Goal: Task Accomplishment & Management: Use online tool/utility

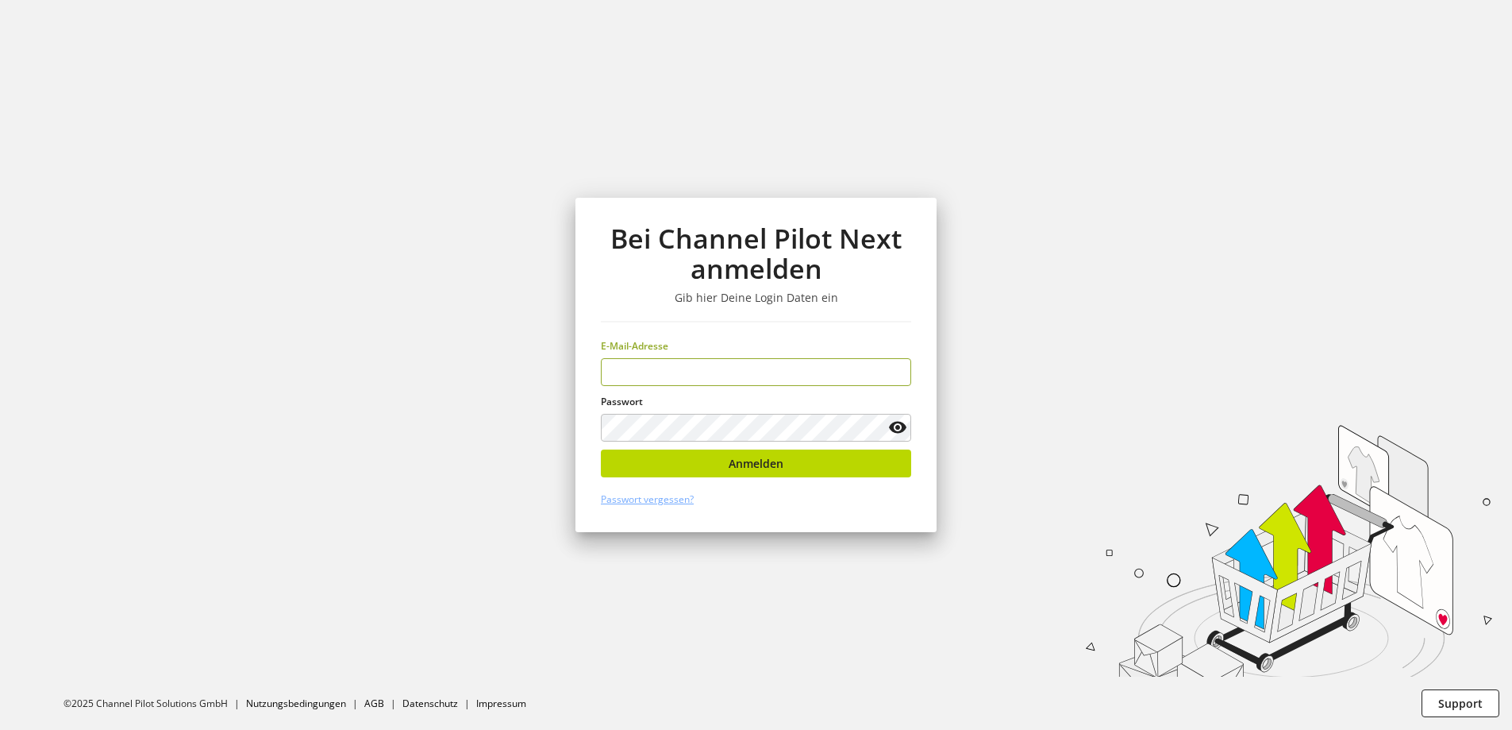
click at [724, 368] on input "email" at bounding box center [756, 372] width 310 height 28
type input "**********"
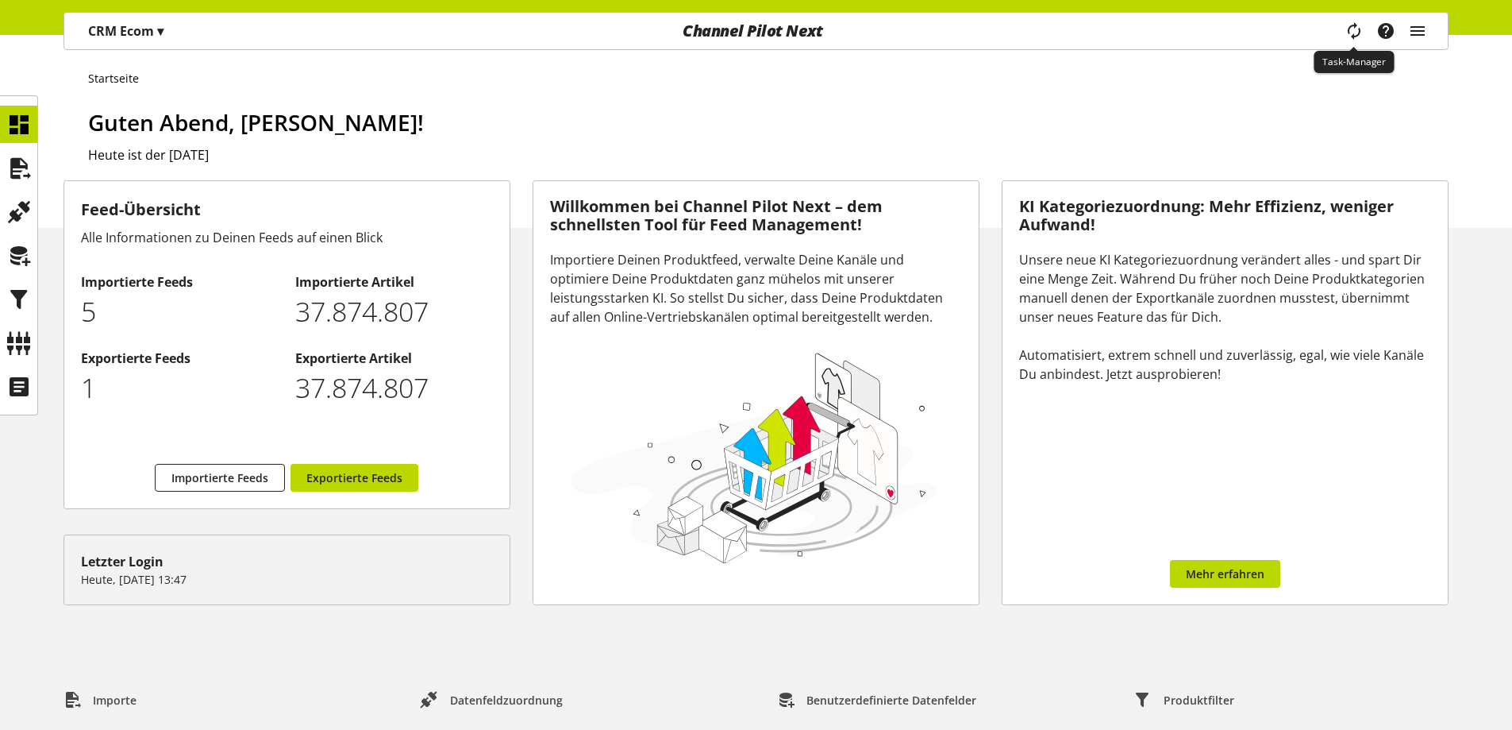
click at [1353, 28] on icon "main navigation" at bounding box center [1354, 30] width 30 height 21
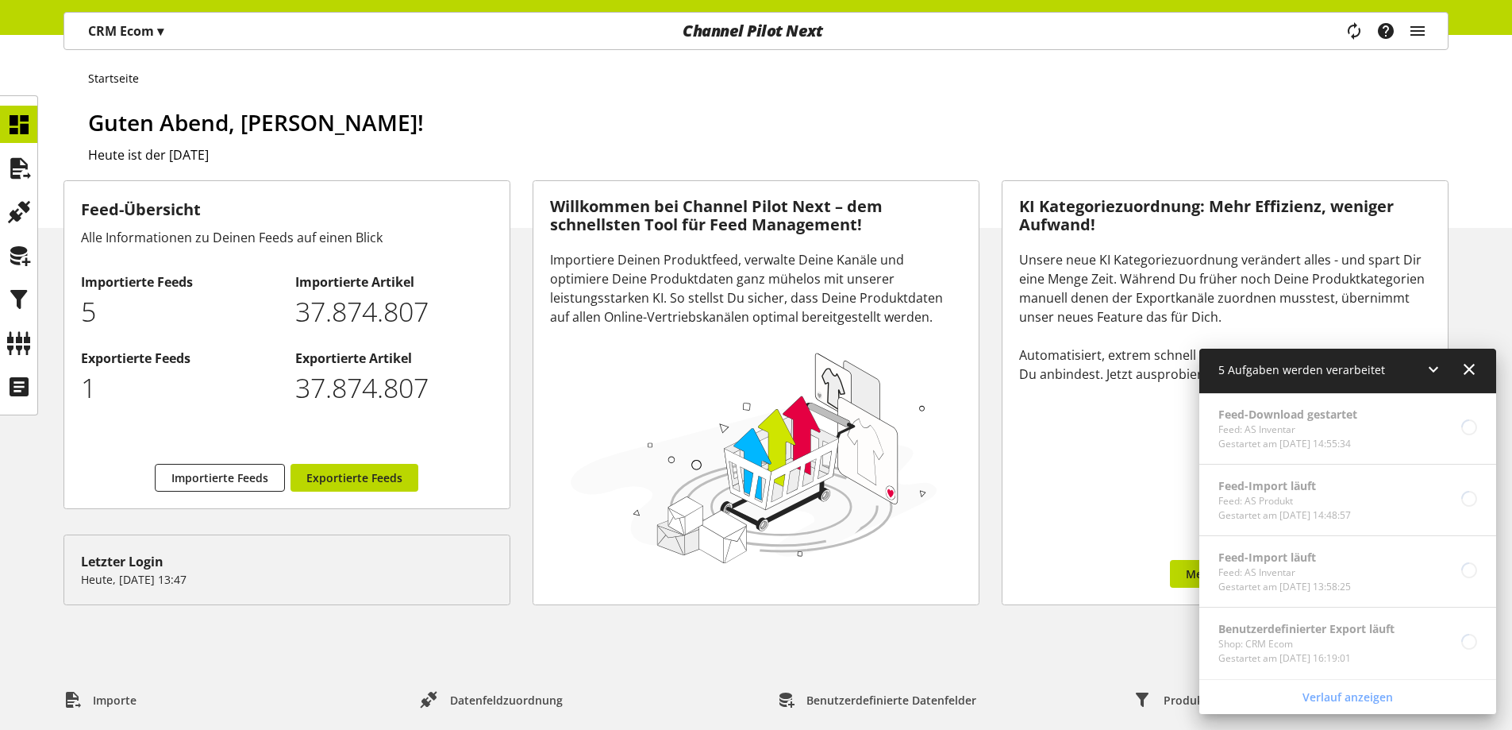
scroll to position [71, 0]
click at [22, 154] on icon at bounding box center [18, 168] width 25 height 32
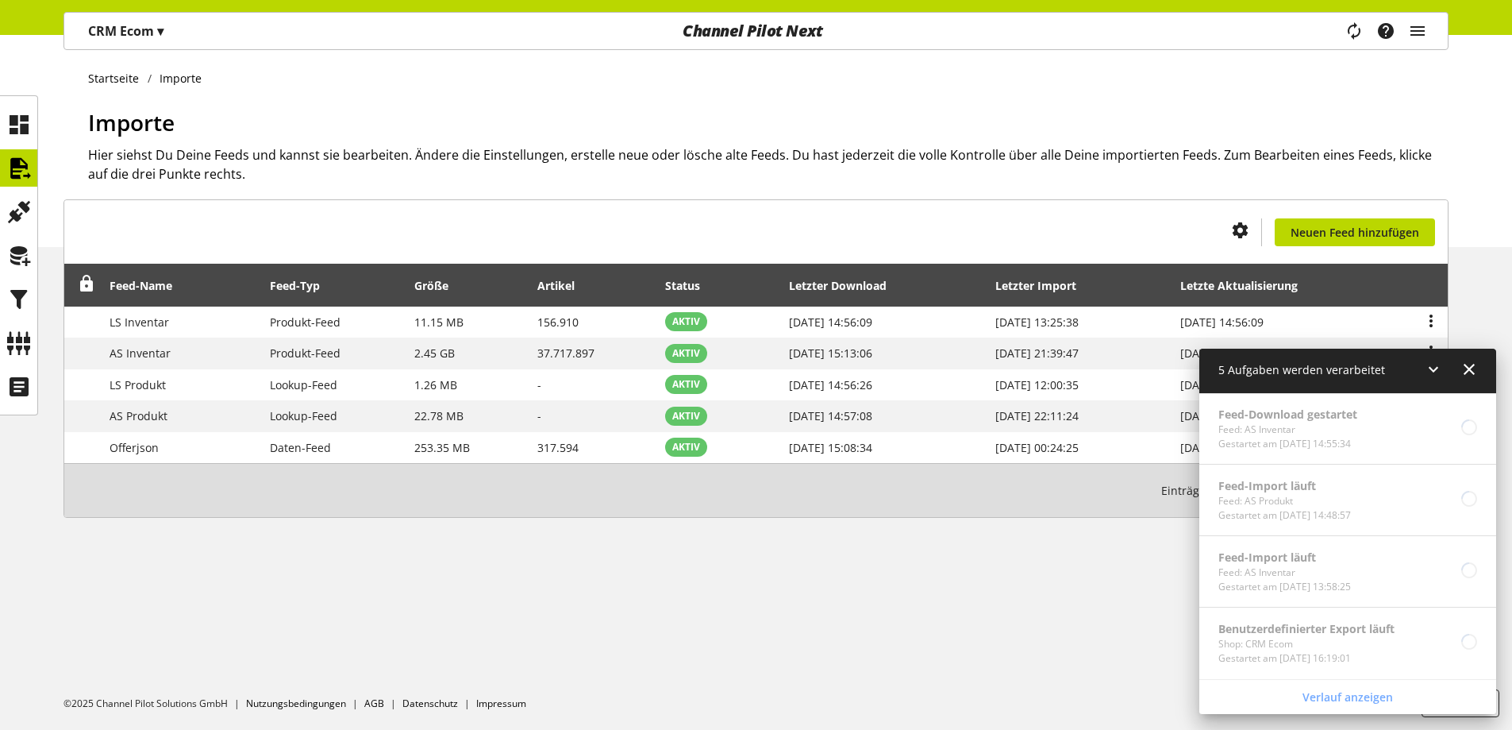
click at [1007, 548] on div "Du bist nicht berechtigt, einen Import-Feed zu erstellen. Neuen Feed hinzufügen…" at bounding box center [756, 377] width 1512 height 356
click at [27, 352] on icon at bounding box center [18, 343] width 25 height 32
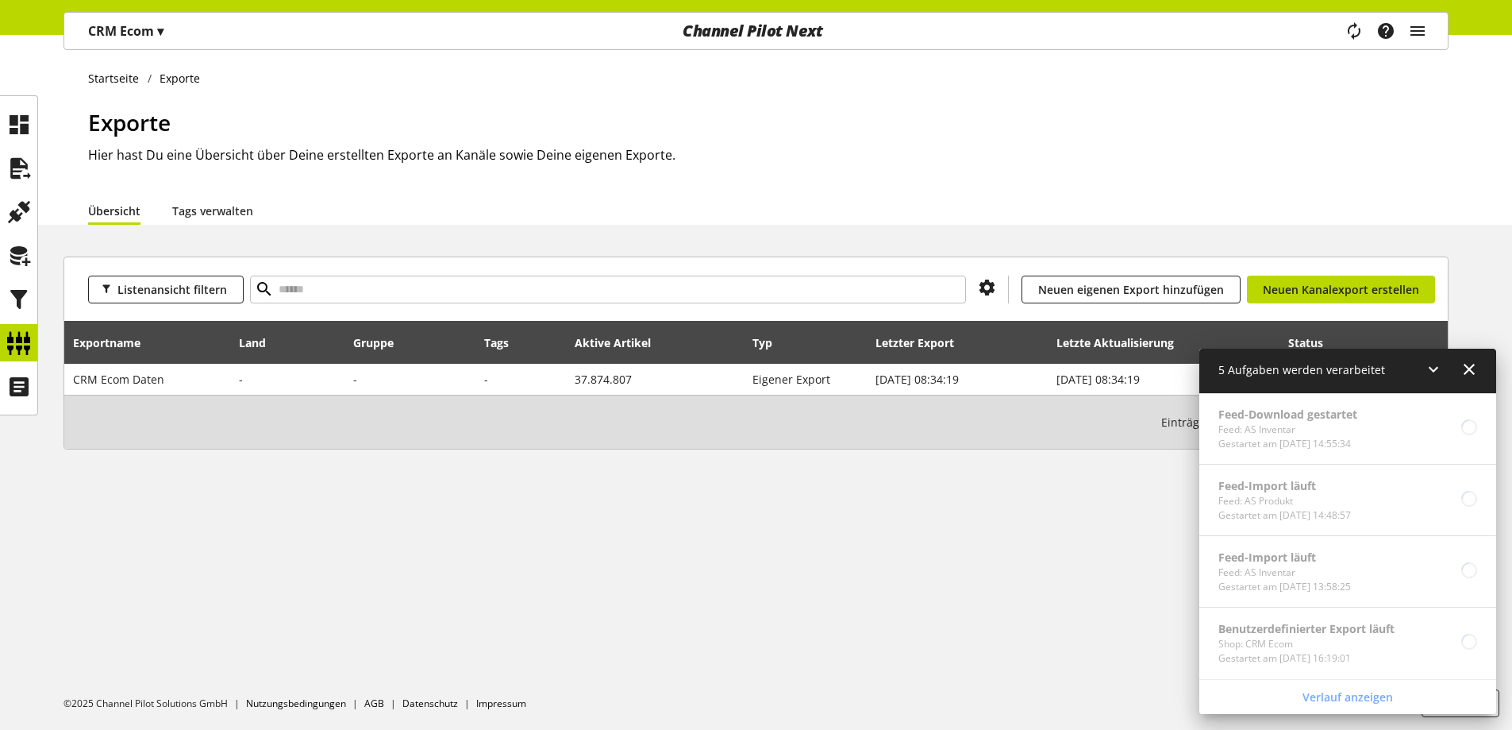
click at [1473, 382] on icon at bounding box center [1469, 369] width 19 height 29
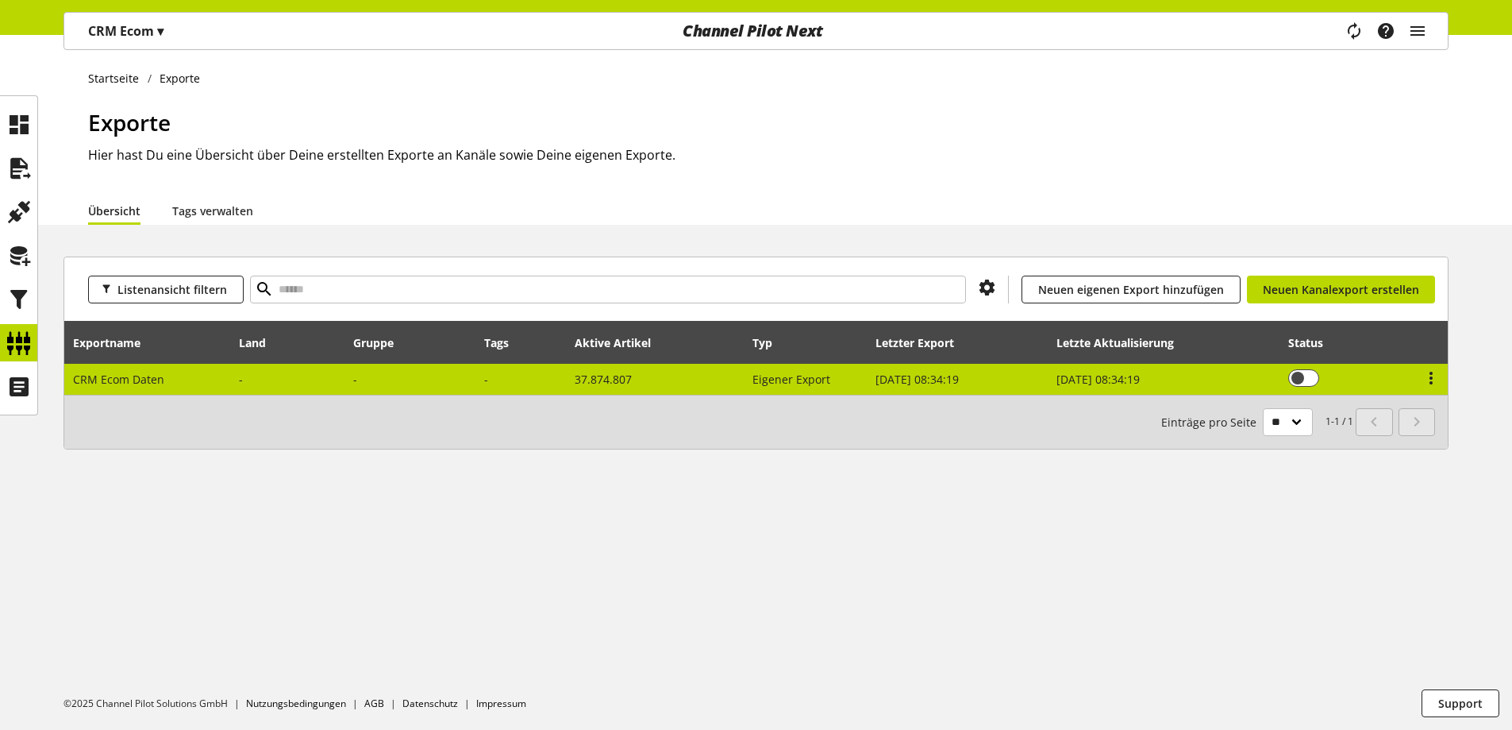
click at [633, 383] on td "37.874.807" at bounding box center [655, 379] width 178 height 31
select select "********"
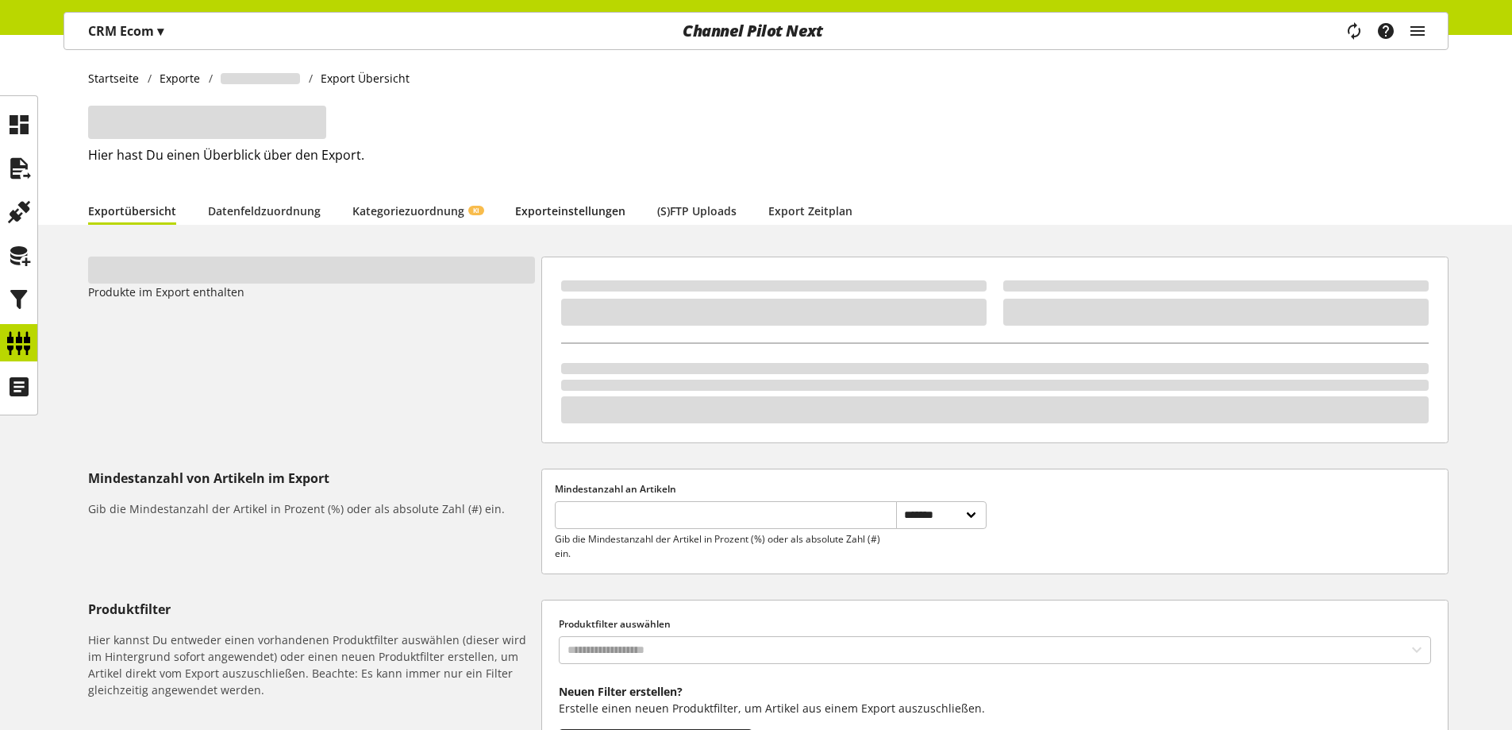
click at [569, 206] on link "Exporteinstellungen" at bounding box center [570, 210] width 110 height 17
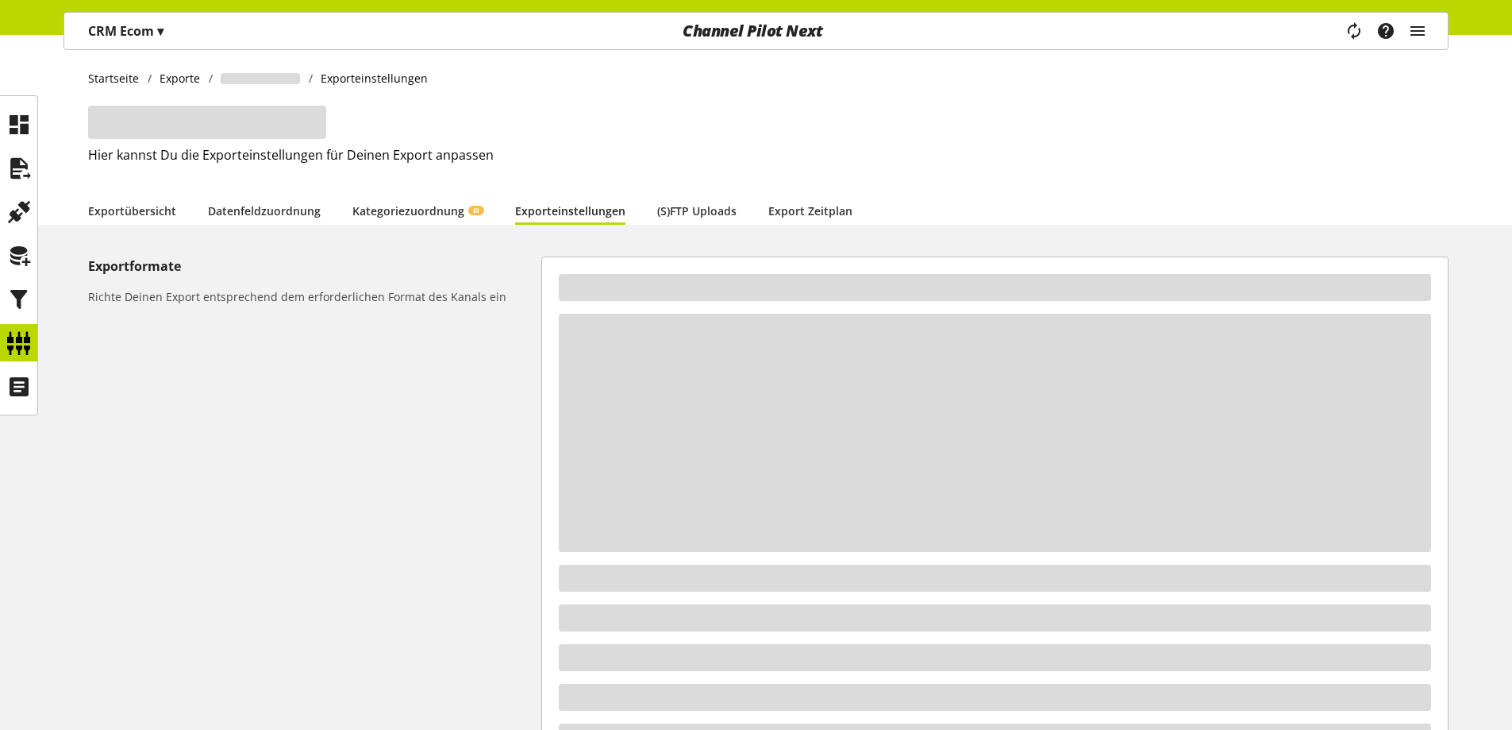
scroll to position [237, 0]
select select "*"
select select "***"
select select "*"
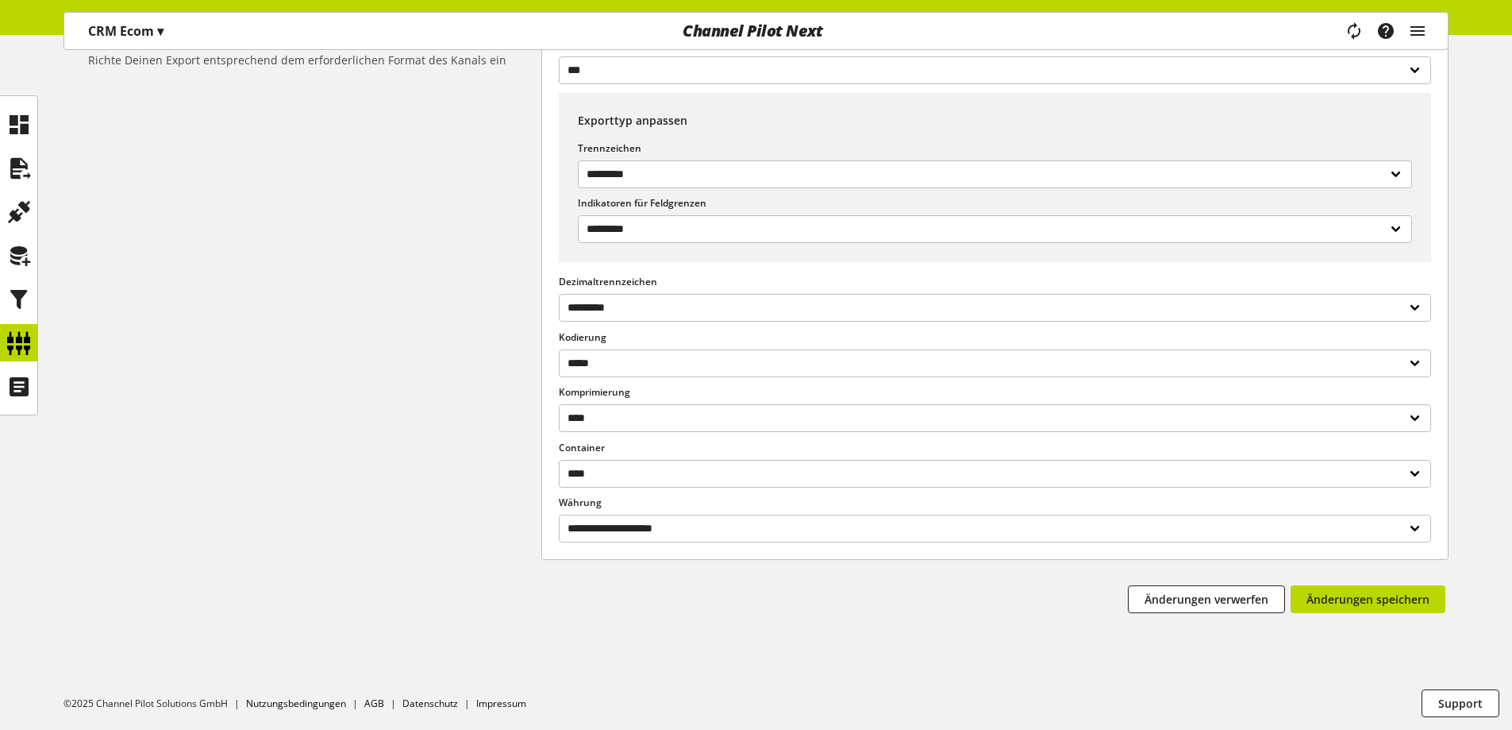
scroll to position [0, 0]
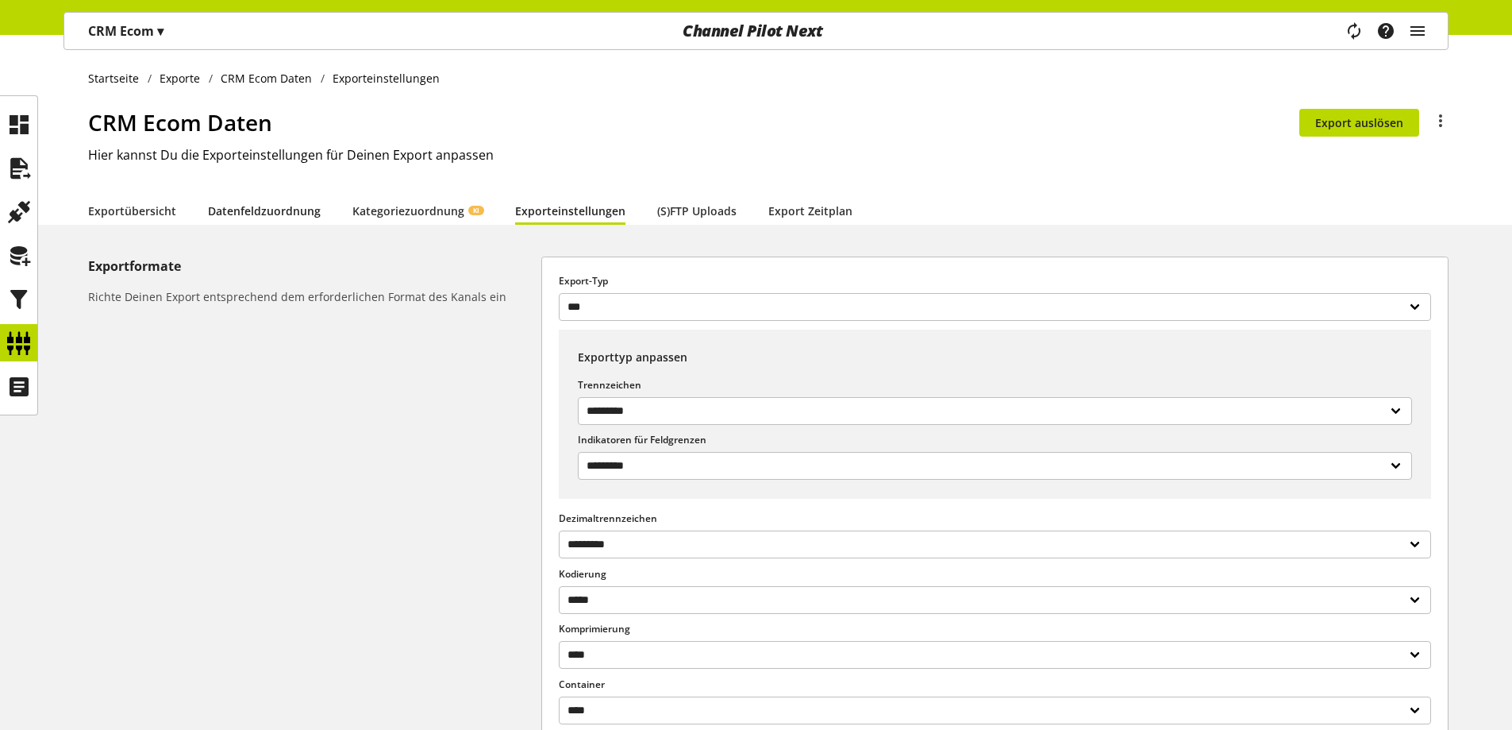
click at [283, 210] on link "Datenfeldzuordnung" at bounding box center [264, 210] width 113 height 17
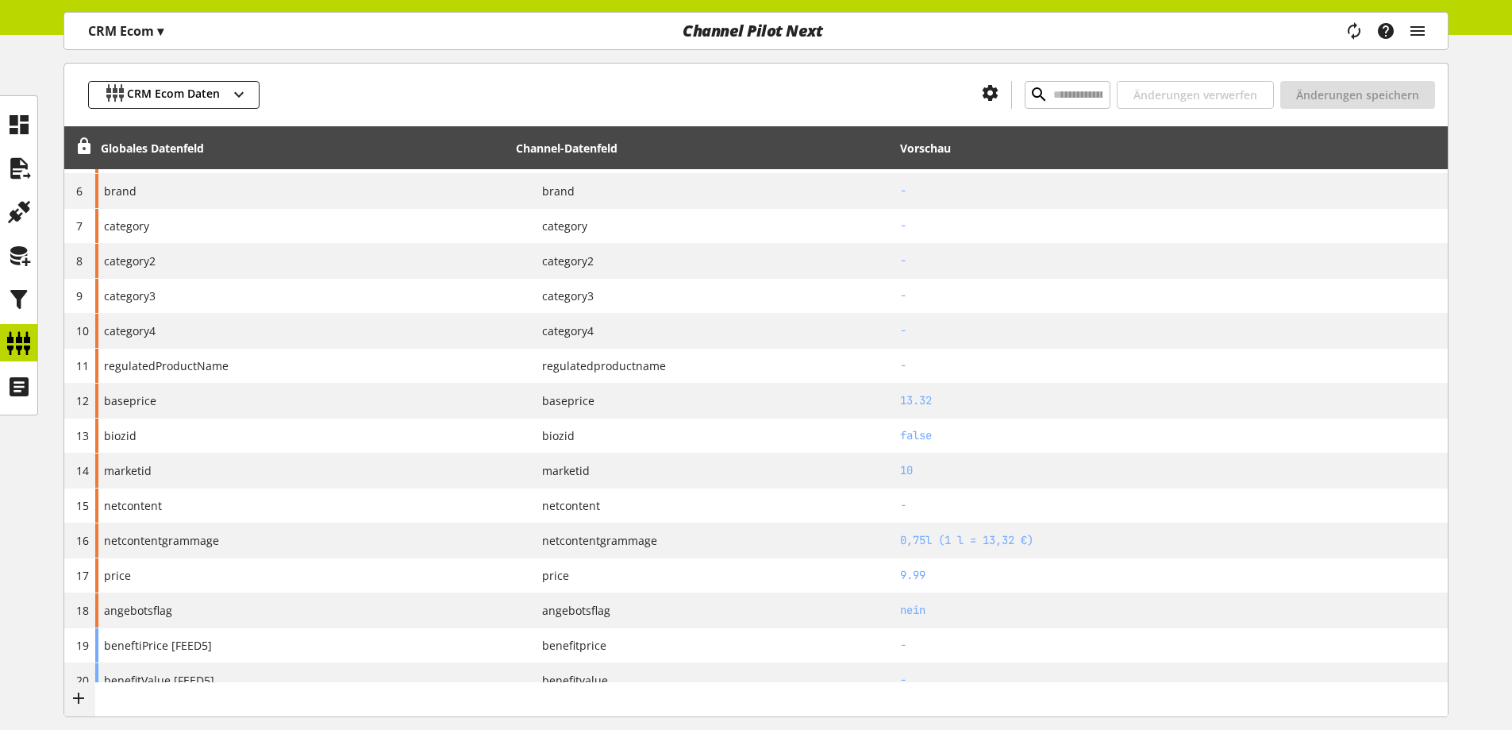
scroll to position [384, 0]
click at [37, 171] on div at bounding box center [18, 167] width 37 height 37
